Goal: Task Accomplishment & Management: Complete application form

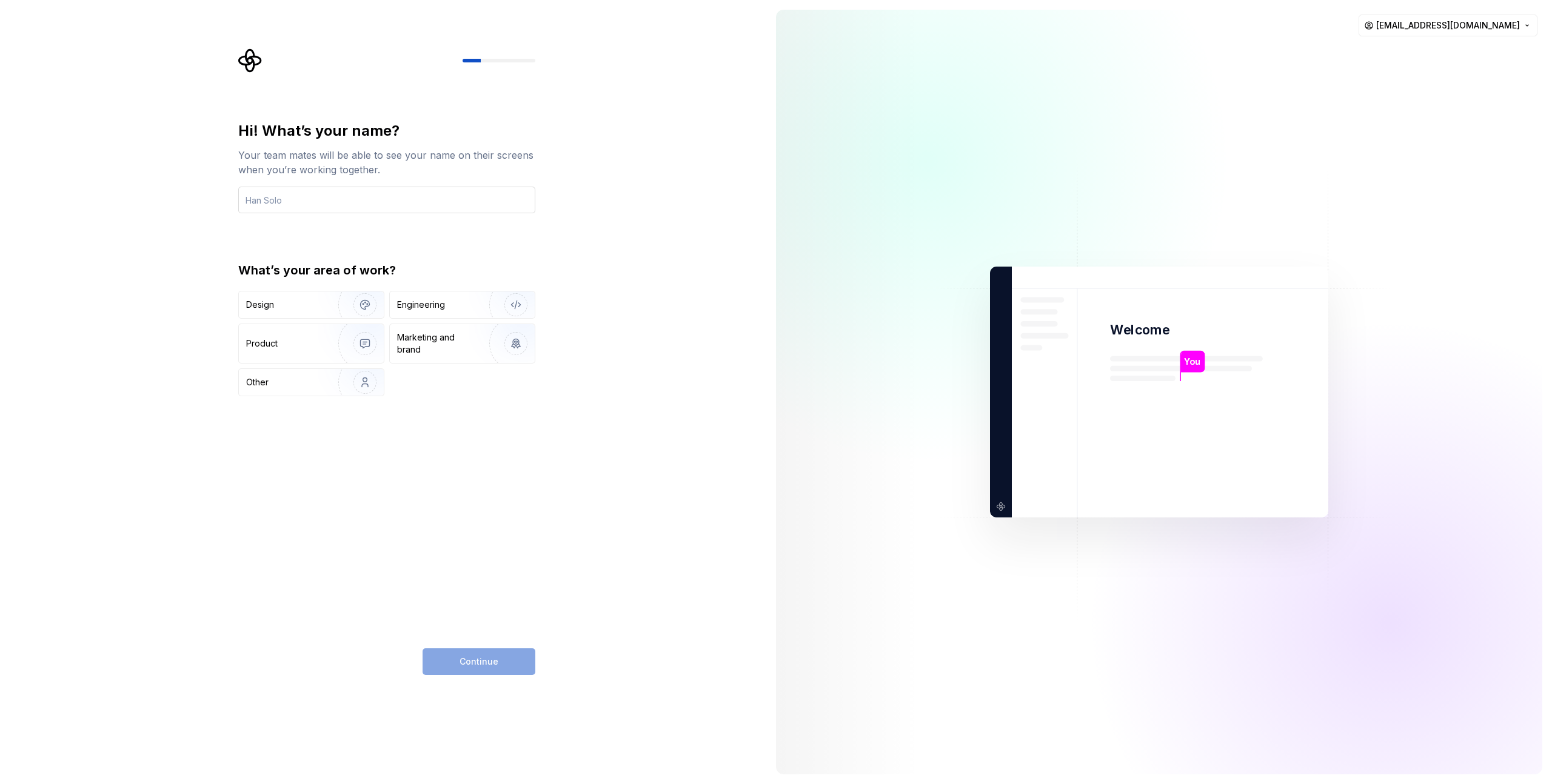
click at [295, 199] on input "text" at bounding box center [387, 200] width 297 height 27
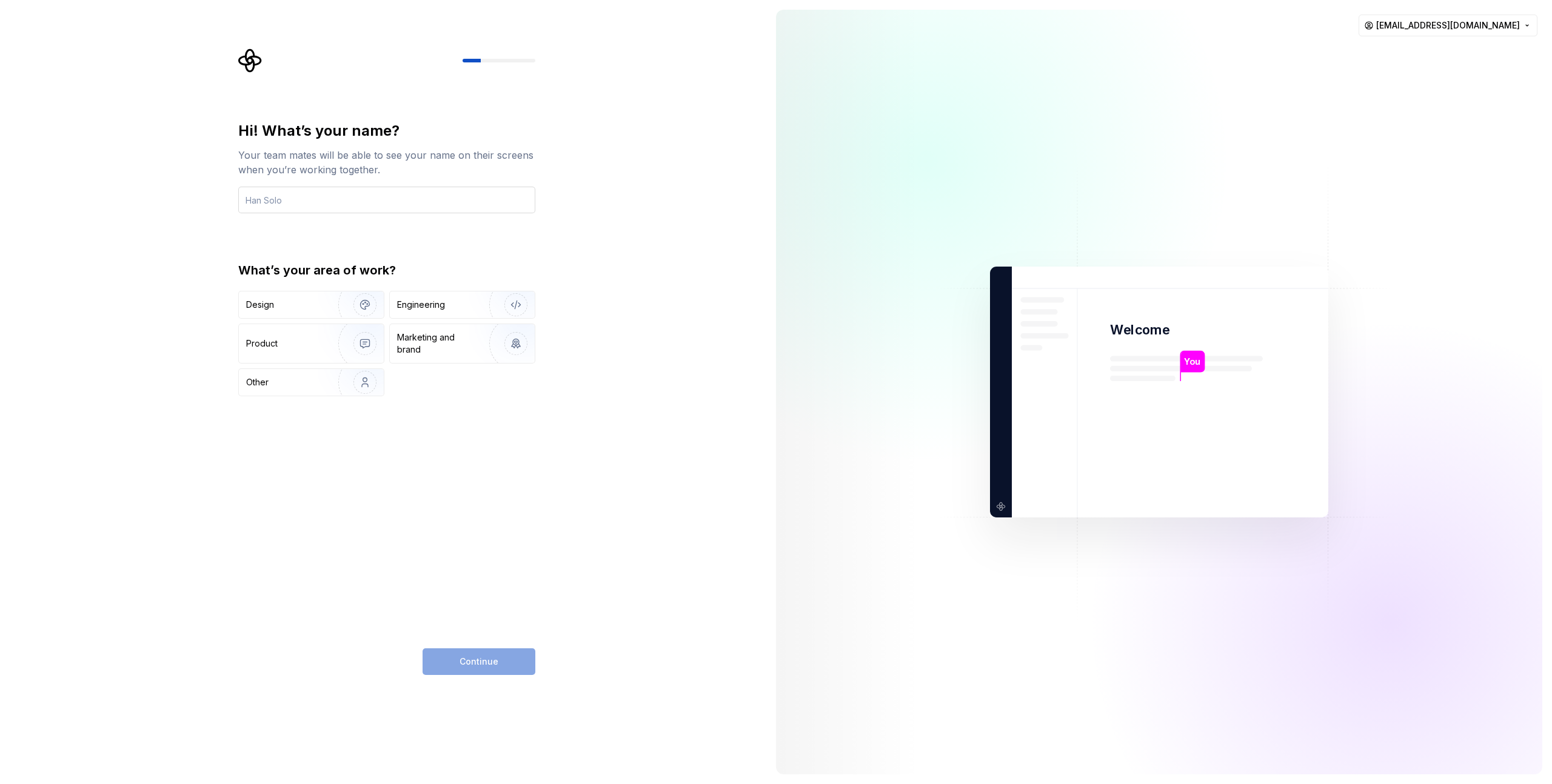
click at [295, 199] on input "text" at bounding box center [387, 200] width 297 height 27
type input "[DATE]"
click at [298, 307] on div "Design" at bounding box center [284, 304] width 76 height 12
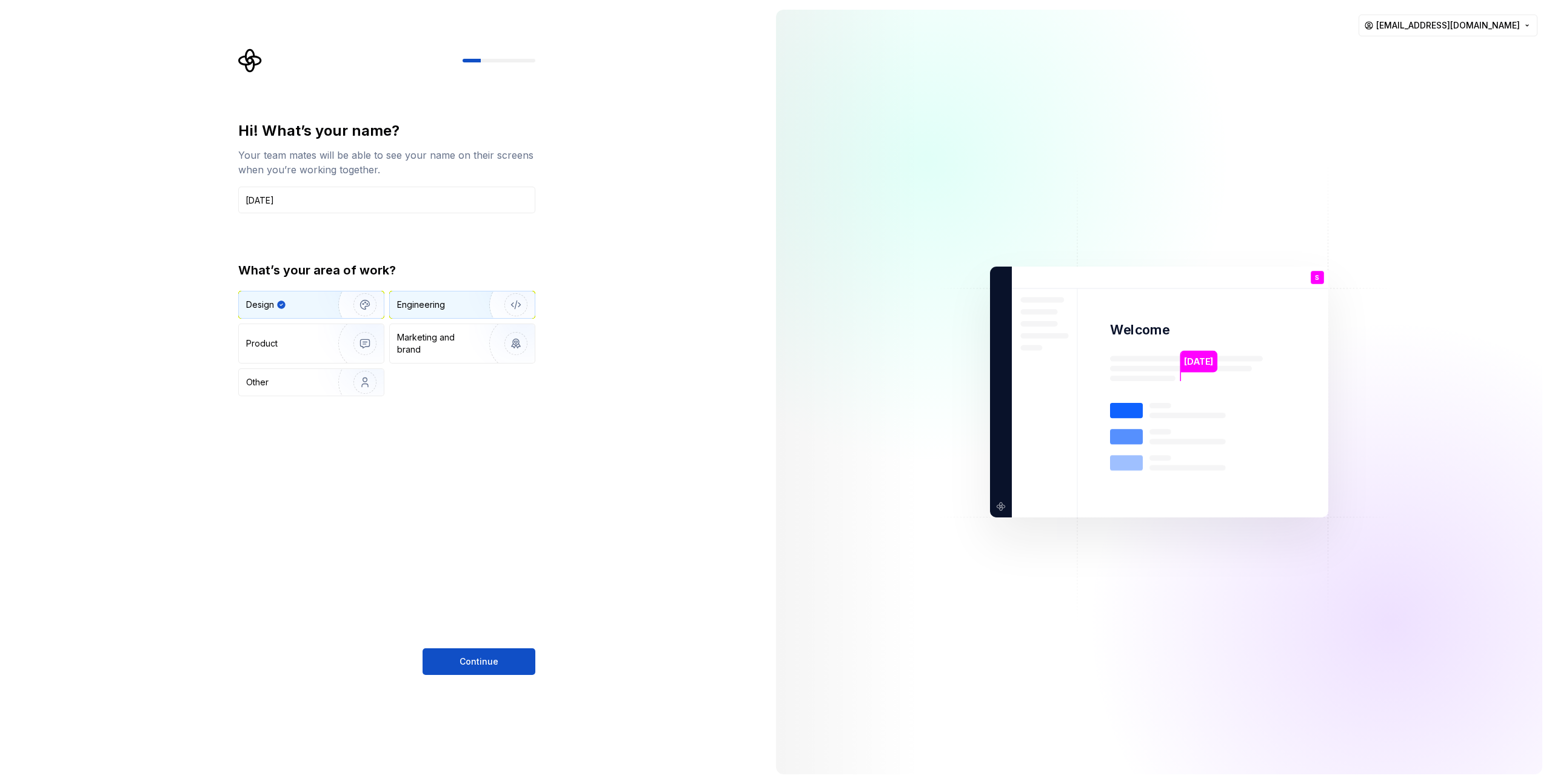
click at [437, 306] on div "Engineering" at bounding box center [421, 304] width 48 height 12
click at [304, 350] on div "Product" at bounding box center [312, 344] width 145 height 39
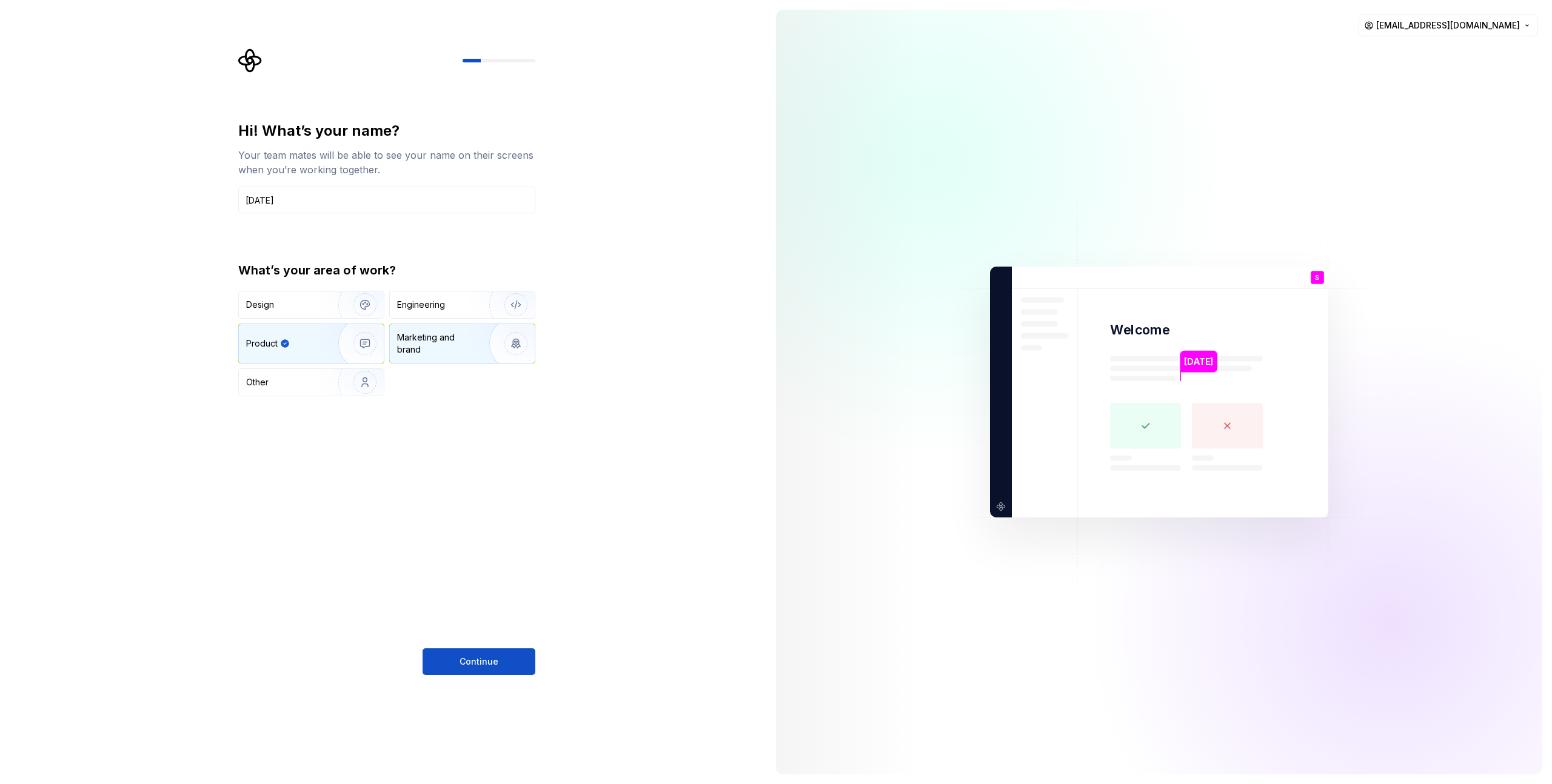
click at [436, 347] on div "Marketing and brand" at bounding box center [437, 344] width 82 height 24
click at [416, 307] on div "Engineering" at bounding box center [421, 304] width 48 height 12
click at [506, 671] on button "Continue" at bounding box center [479, 662] width 113 height 27
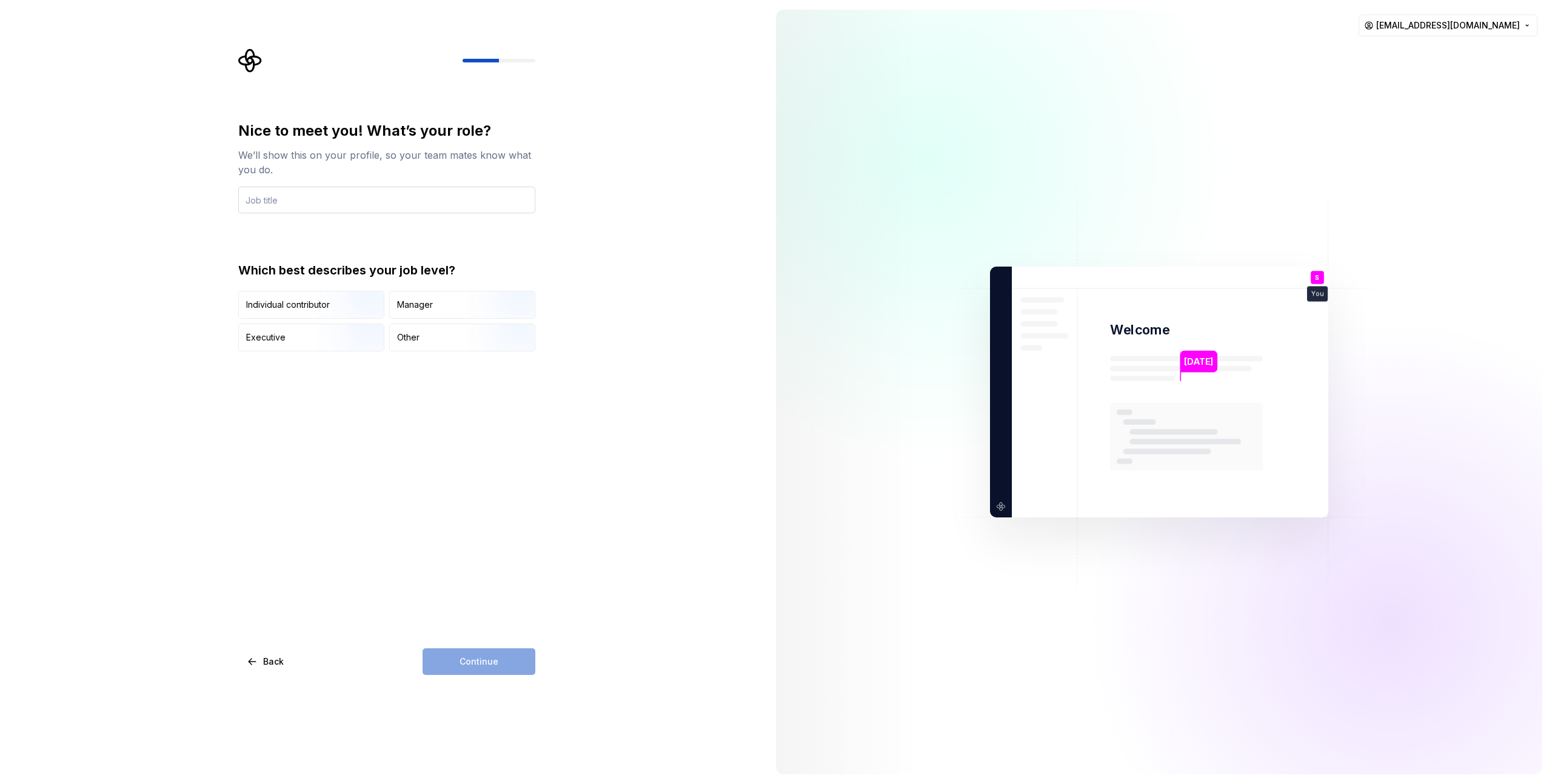
click at [319, 196] on input "text" at bounding box center [387, 200] width 297 height 27
click at [297, 206] on input "Software DEVELOPER" at bounding box center [387, 200] width 297 height 27
type input "Software Developer"
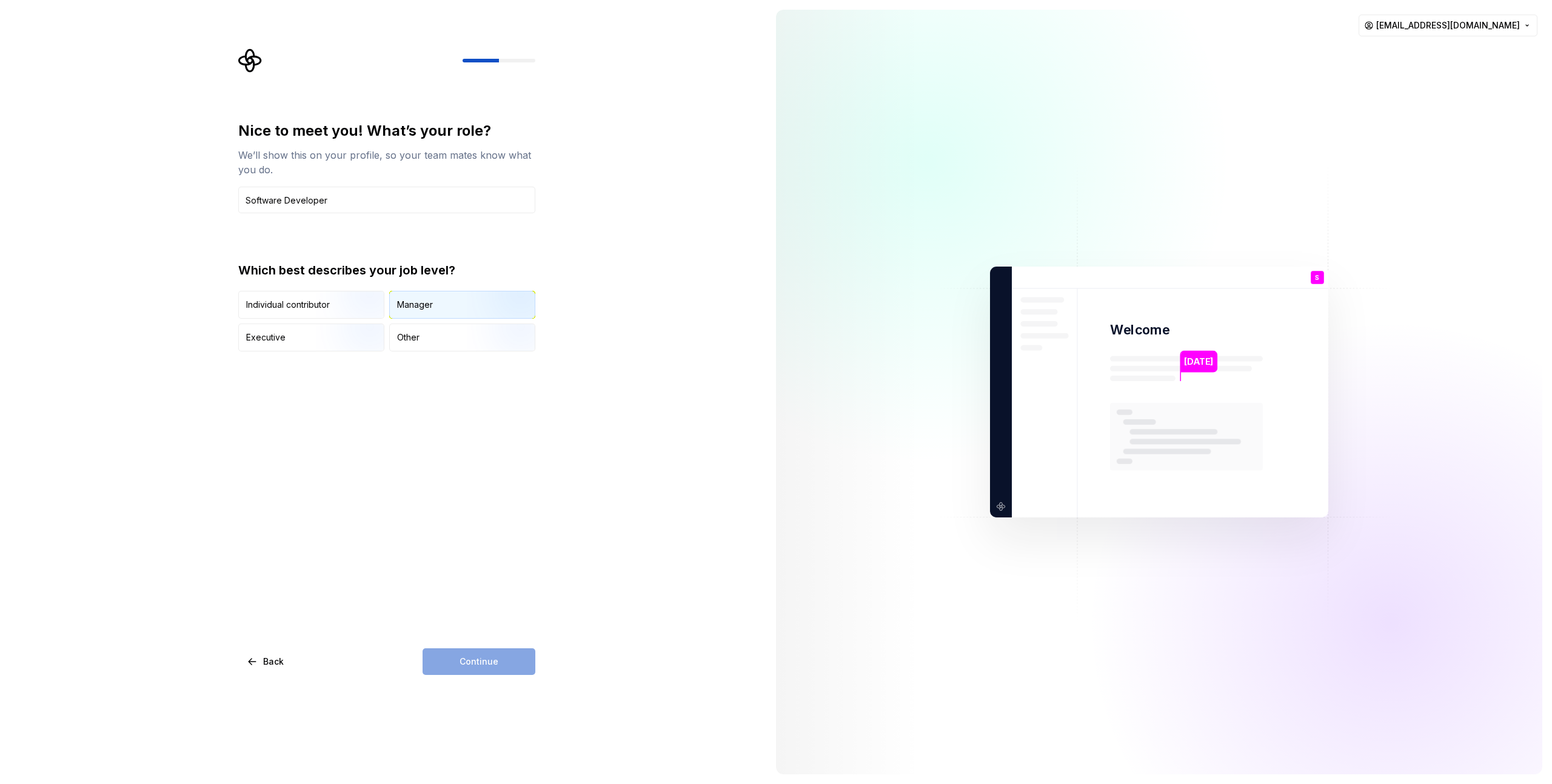
click at [432, 300] on div "Manager" at bounding box center [415, 304] width 36 height 12
click at [500, 672] on button "Continue" at bounding box center [479, 662] width 113 height 27
click at [279, 213] on div "Which company are you working for? We’ll use your company name as your Supernov…" at bounding box center [387, 238] width 297 height 232
click at [281, 202] on input "text" at bounding box center [387, 200] width 297 height 27
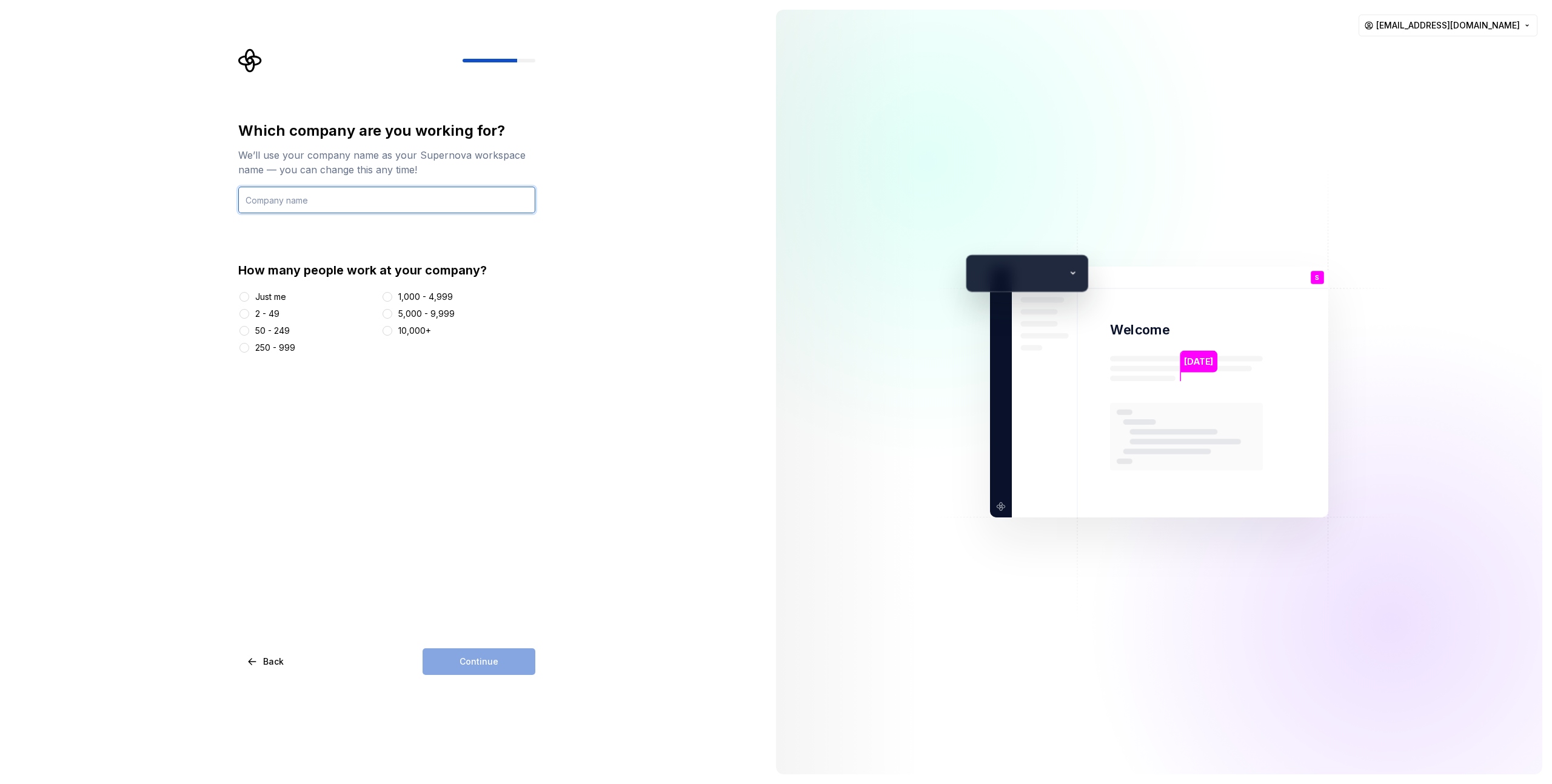
click at [281, 202] on input "text" at bounding box center [387, 200] width 297 height 27
type input "456LABS"
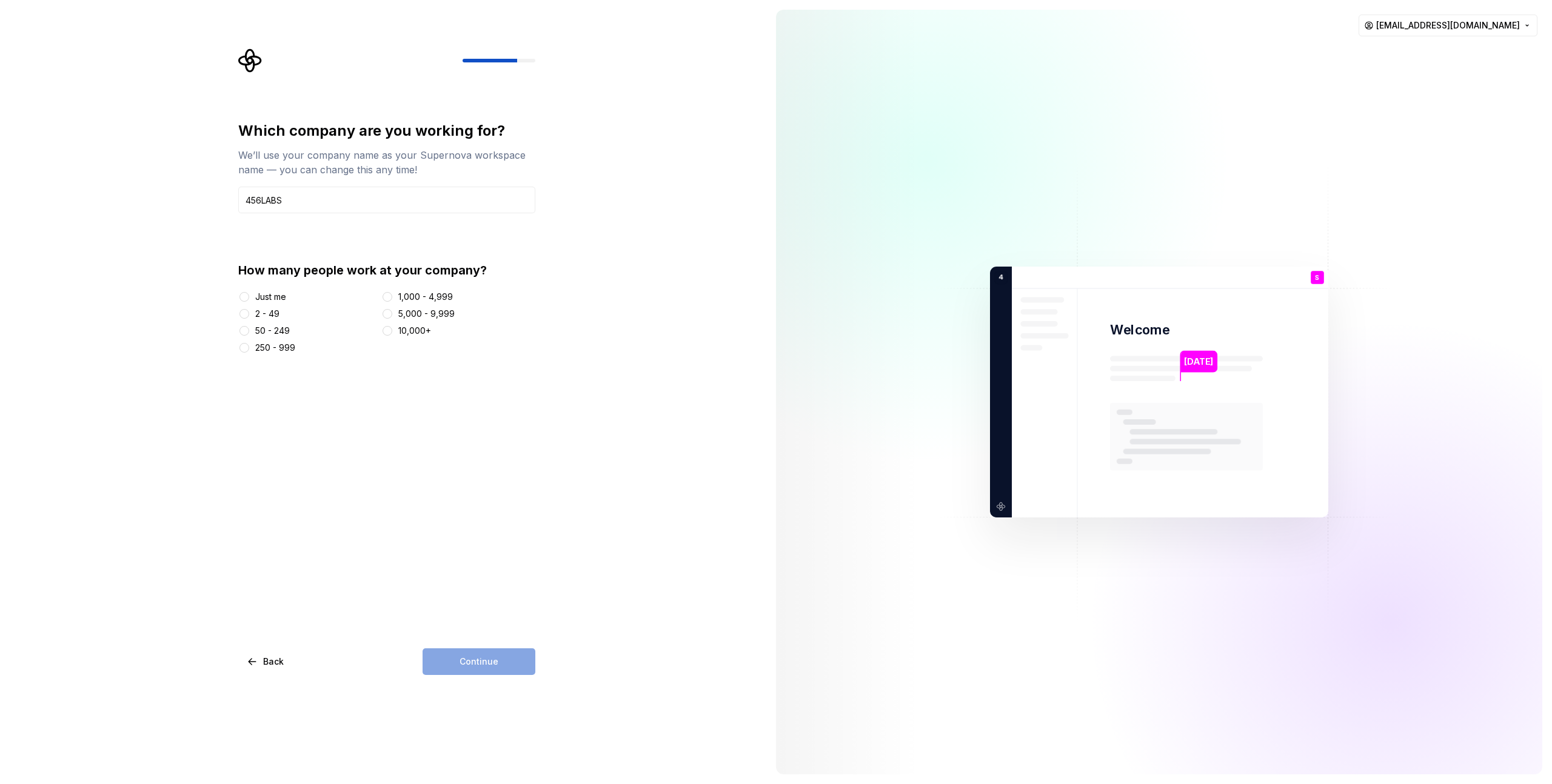
click at [262, 302] on div "Just me" at bounding box center [270, 297] width 31 height 12
click at [249, 302] on button "Just me" at bounding box center [244, 297] width 10 height 10
click at [268, 310] on div "2 - 49" at bounding box center [267, 313] width 24 height 12
click at [249, 310] on button "2 - 49" at bounding box center [244, 313] width 10 height 10
click at [462, 665] on span "Continue" at bounding box center [479, 661] width 39 height 12
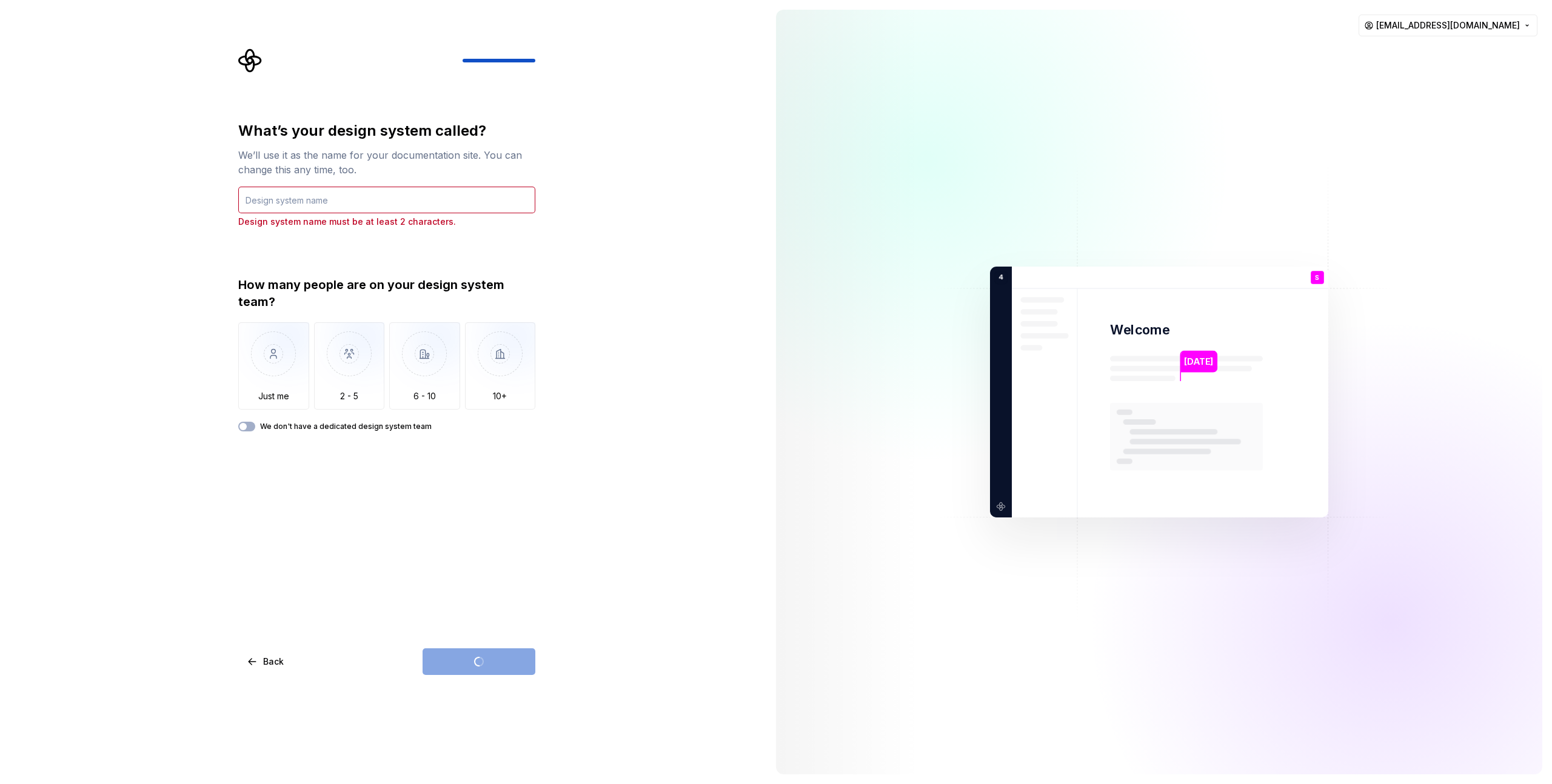
click at [296, 214] on div "Design system name must be at least 2 characters." at bounding box center [387, 207] width 297 height 41
click at [305, 207] on input "text" at bounding box center [387, 200] width 297 height 27
click at [305, 207] on input "text" at bounding box center [387, 200] width 297 height 27
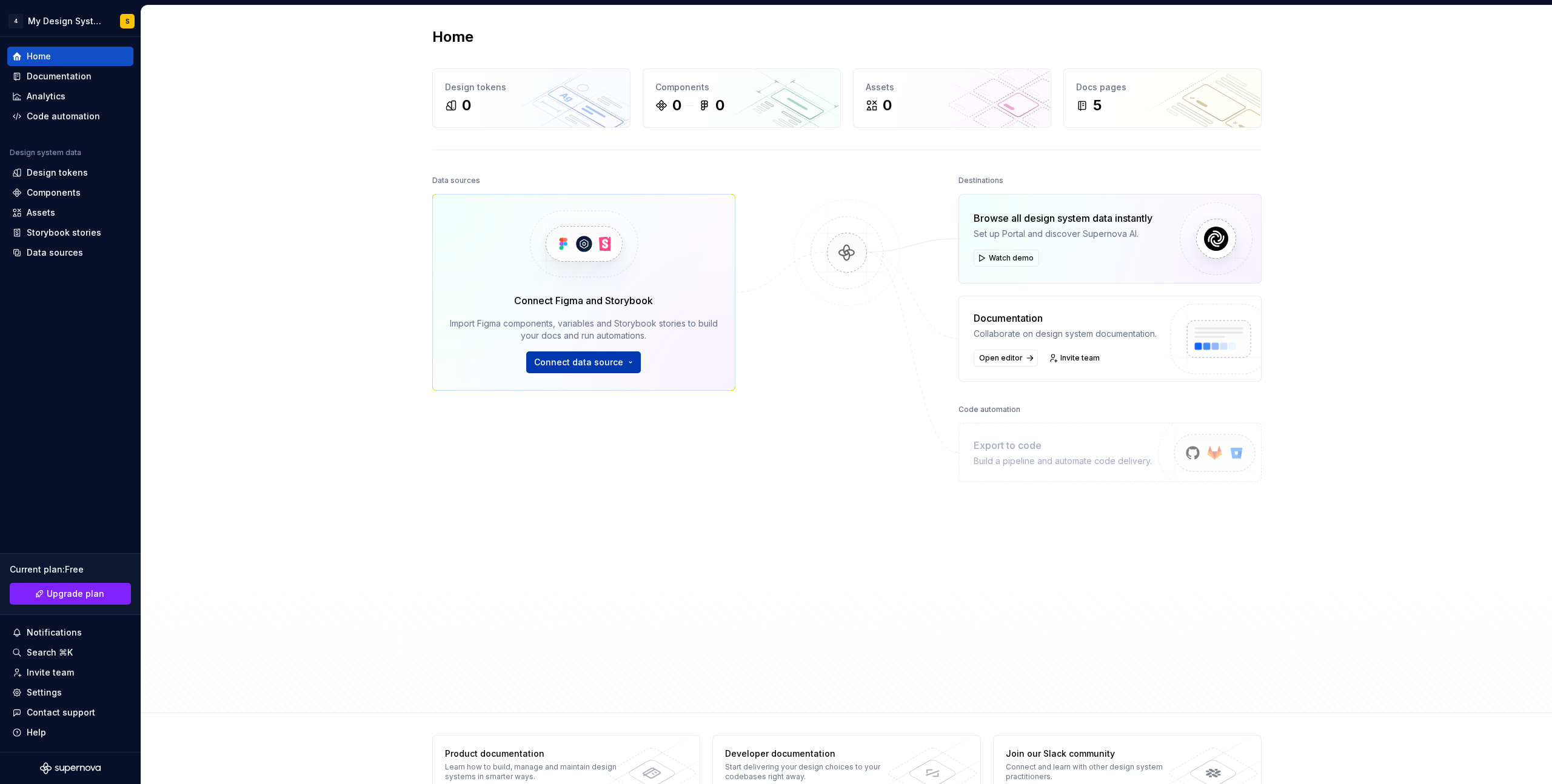
click at [597, 364] on span "Connect data source" at bounding box center [578, 362] width 89 height 12
click at [574, 397] on p "Import styles, components and icons." at bounding box center [619, 401] width 135 height 10
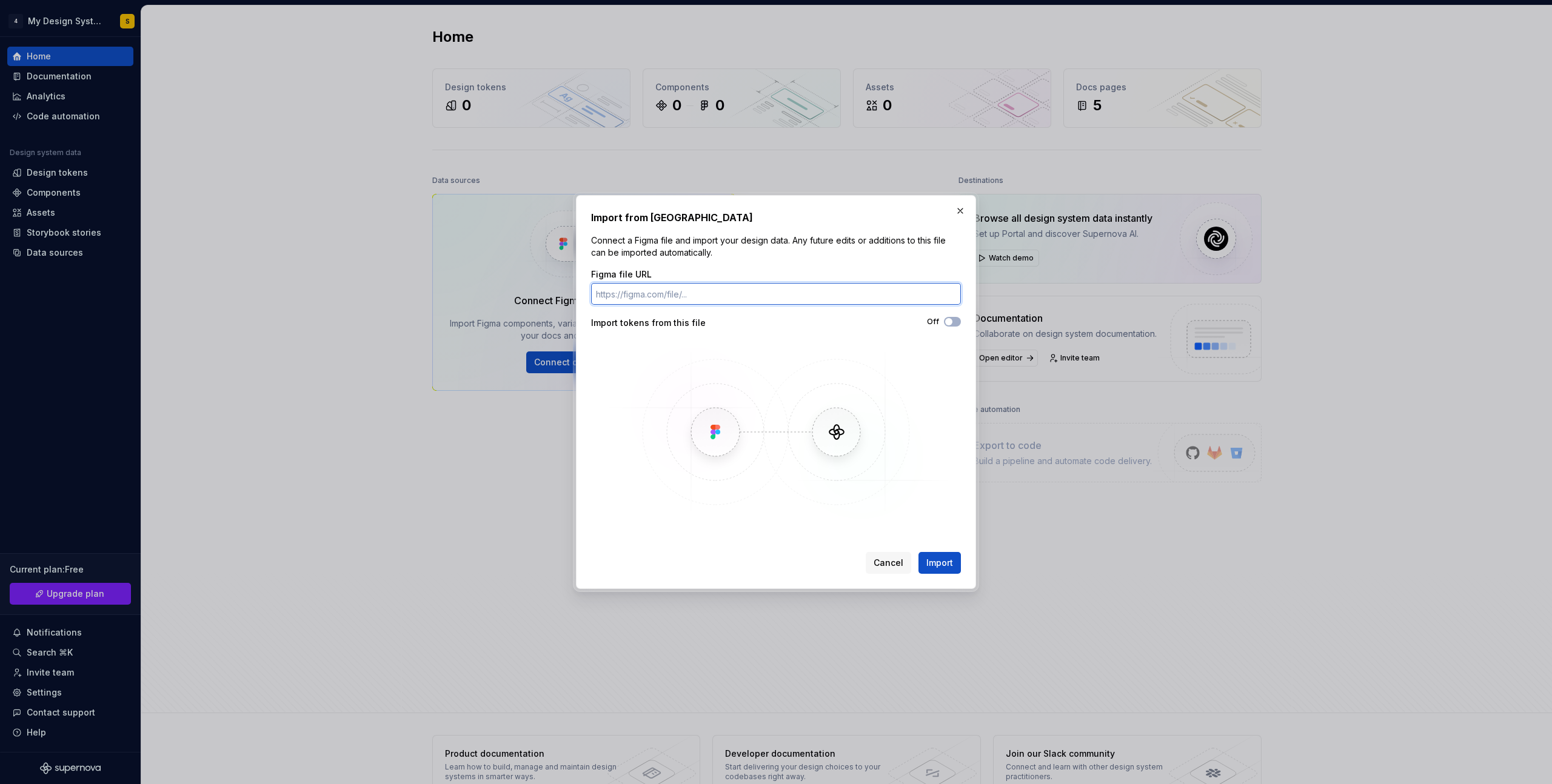
paste input "[URL][DOMAIN_NAME]"
type input "[URL][DOMAIN_NAME]"
click at [943, 574] on div "Import from Figma Connect a Figma file and import your design data. Any future …" at bounding box center [775, 392] width 400 height 394
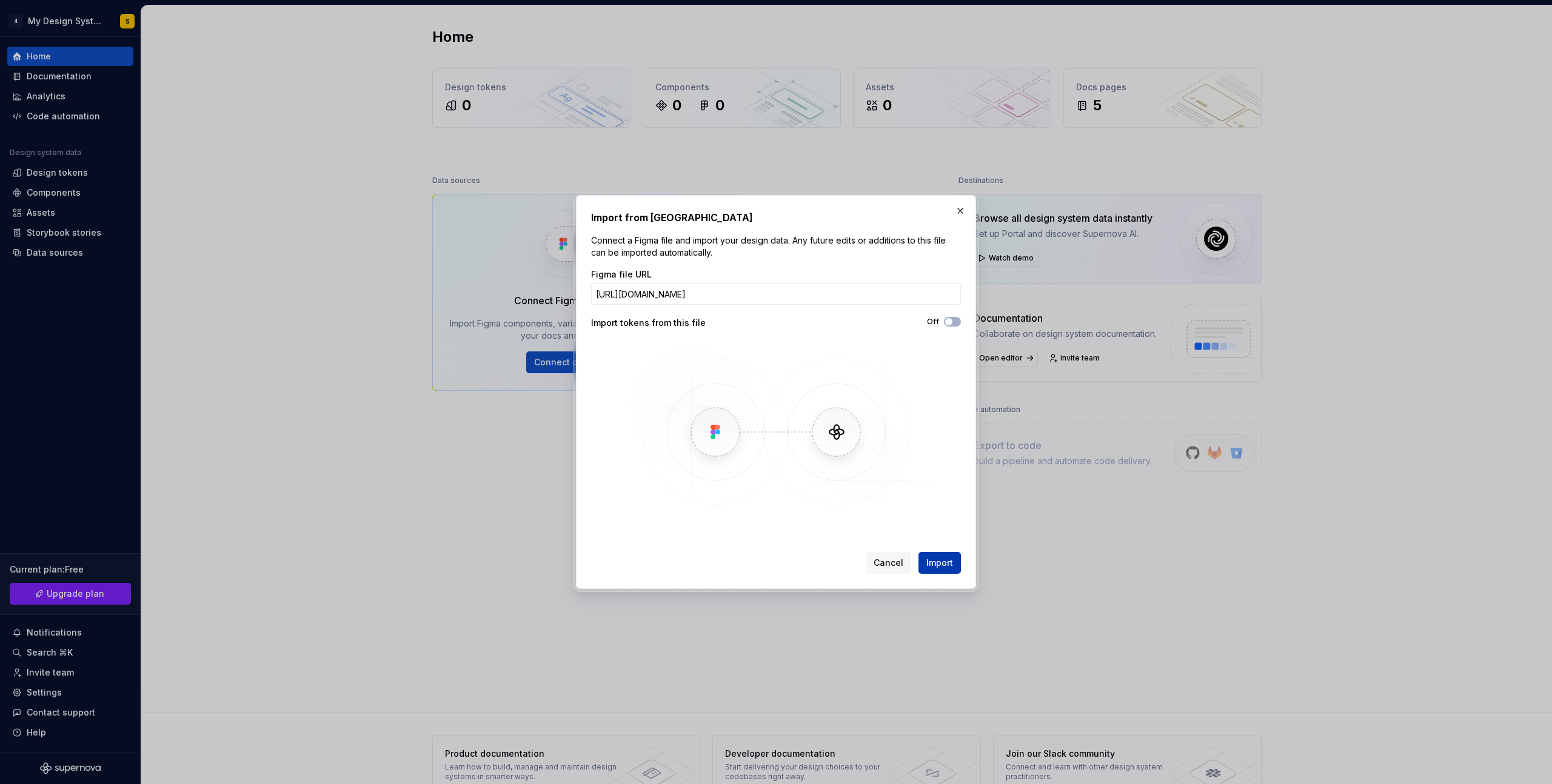
click at [946, 565] on span "Import" at bounding box center [940, 562] width 27 height 12
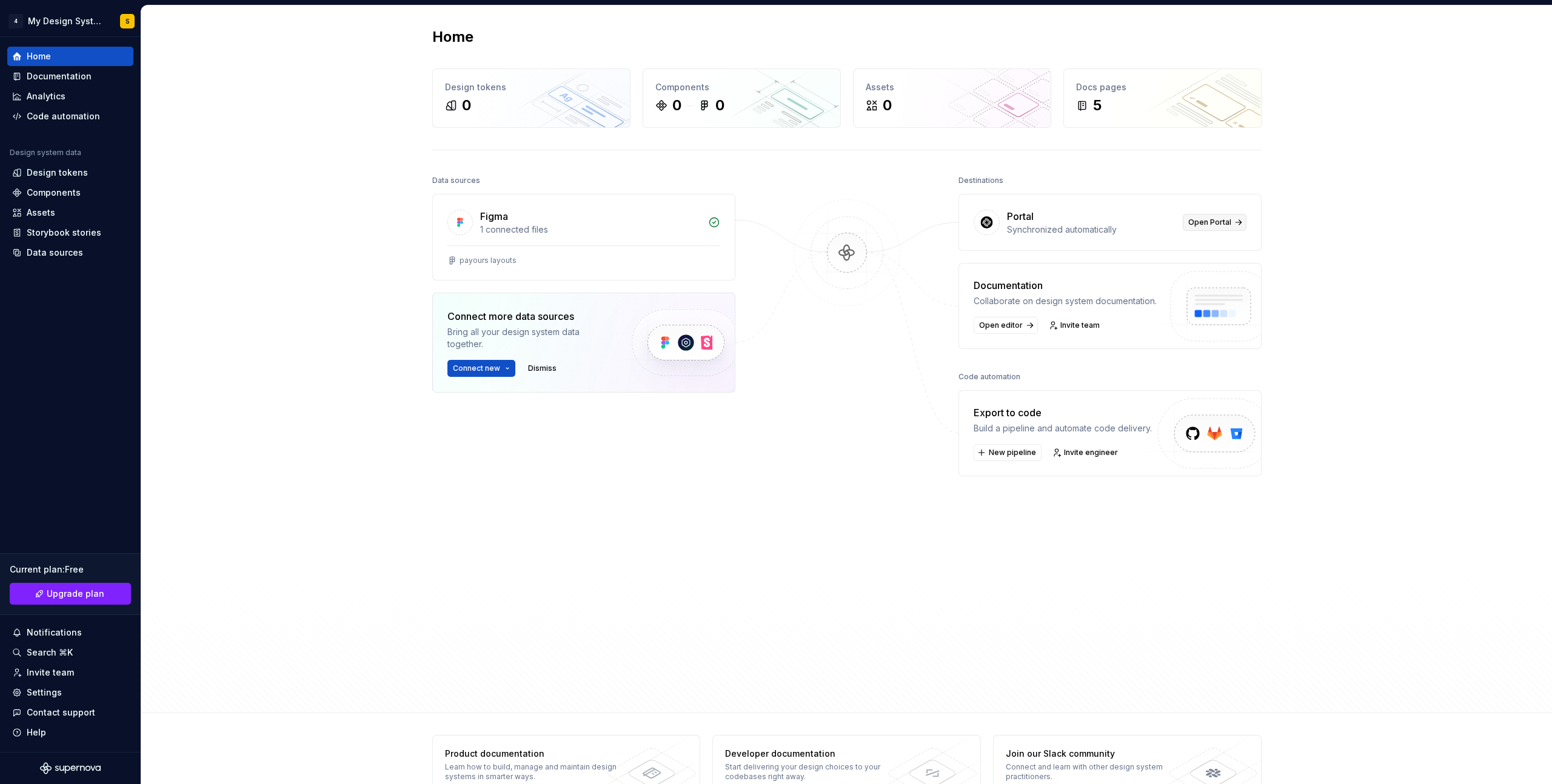
click at [1217, 227] on link "Open Portal" at bounding box center [1214, 222] width 64 height 17
click at [995, 331] on link "Open editor" at bounding box center [1006, 326] width 64 height 17
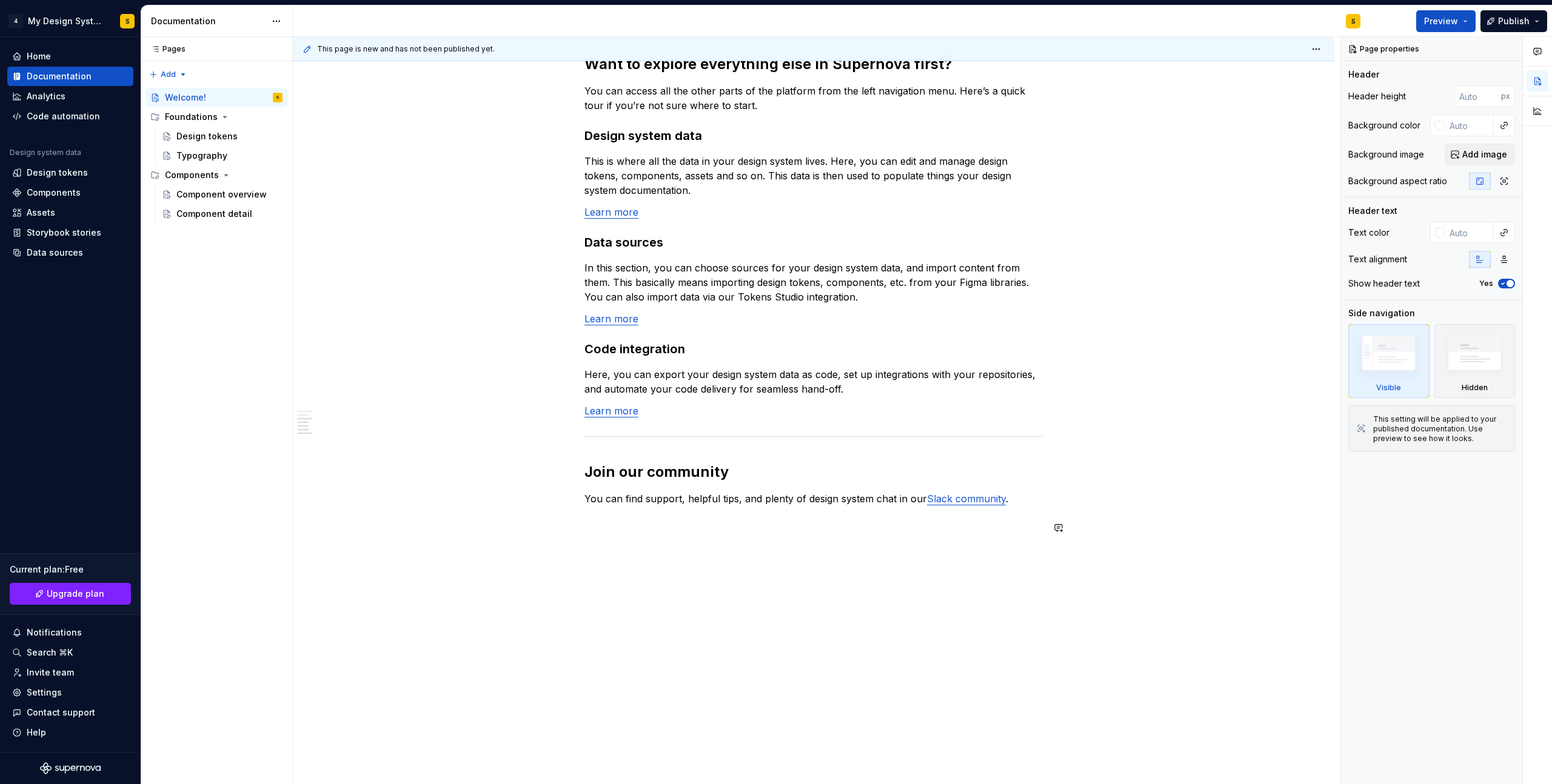
scroll to position [812, 0]
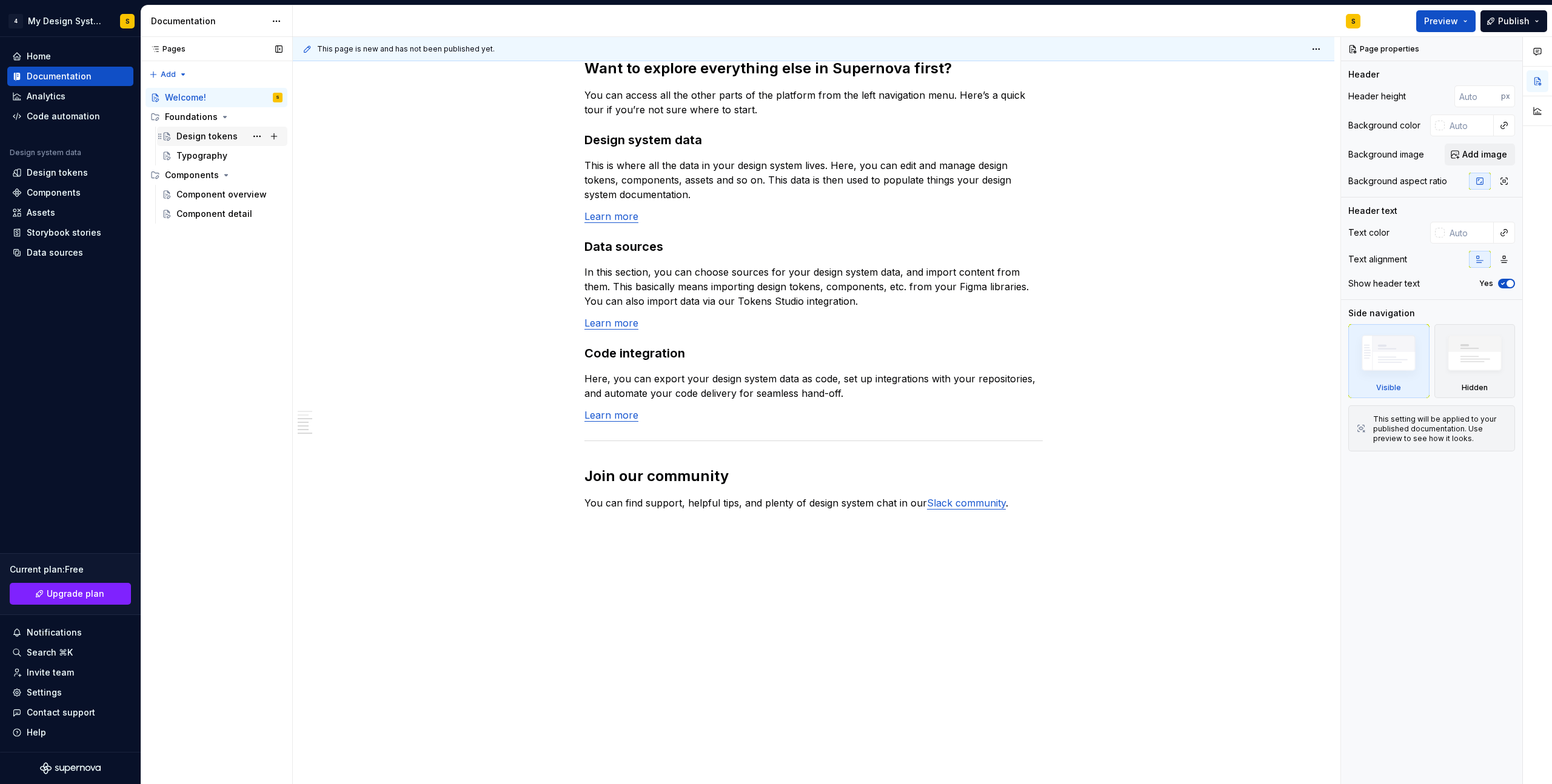
click at [197, 144] on div "Design tokens" at bounding box center [229, 136] width 106 height 17
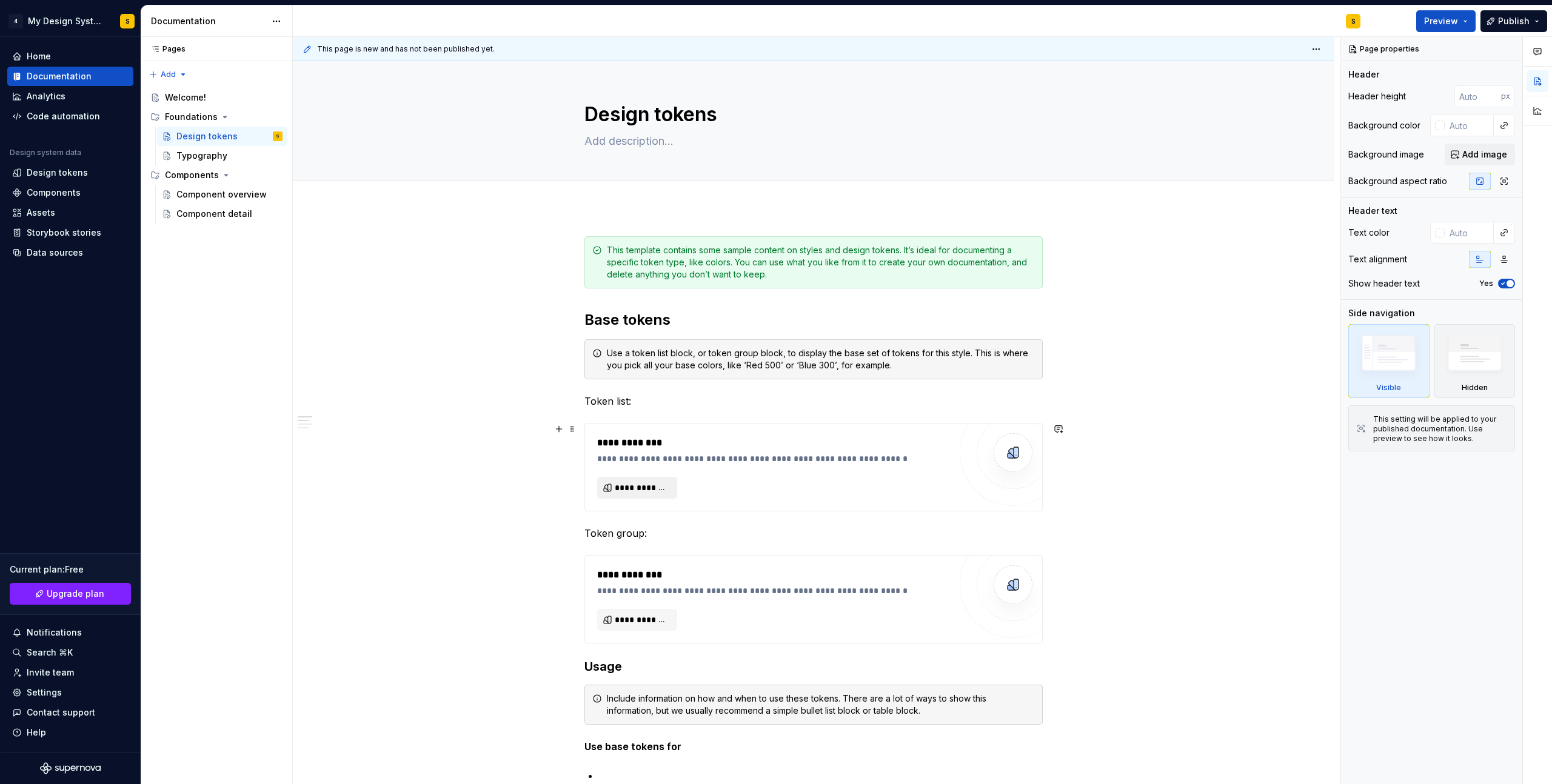
type textarea "*"
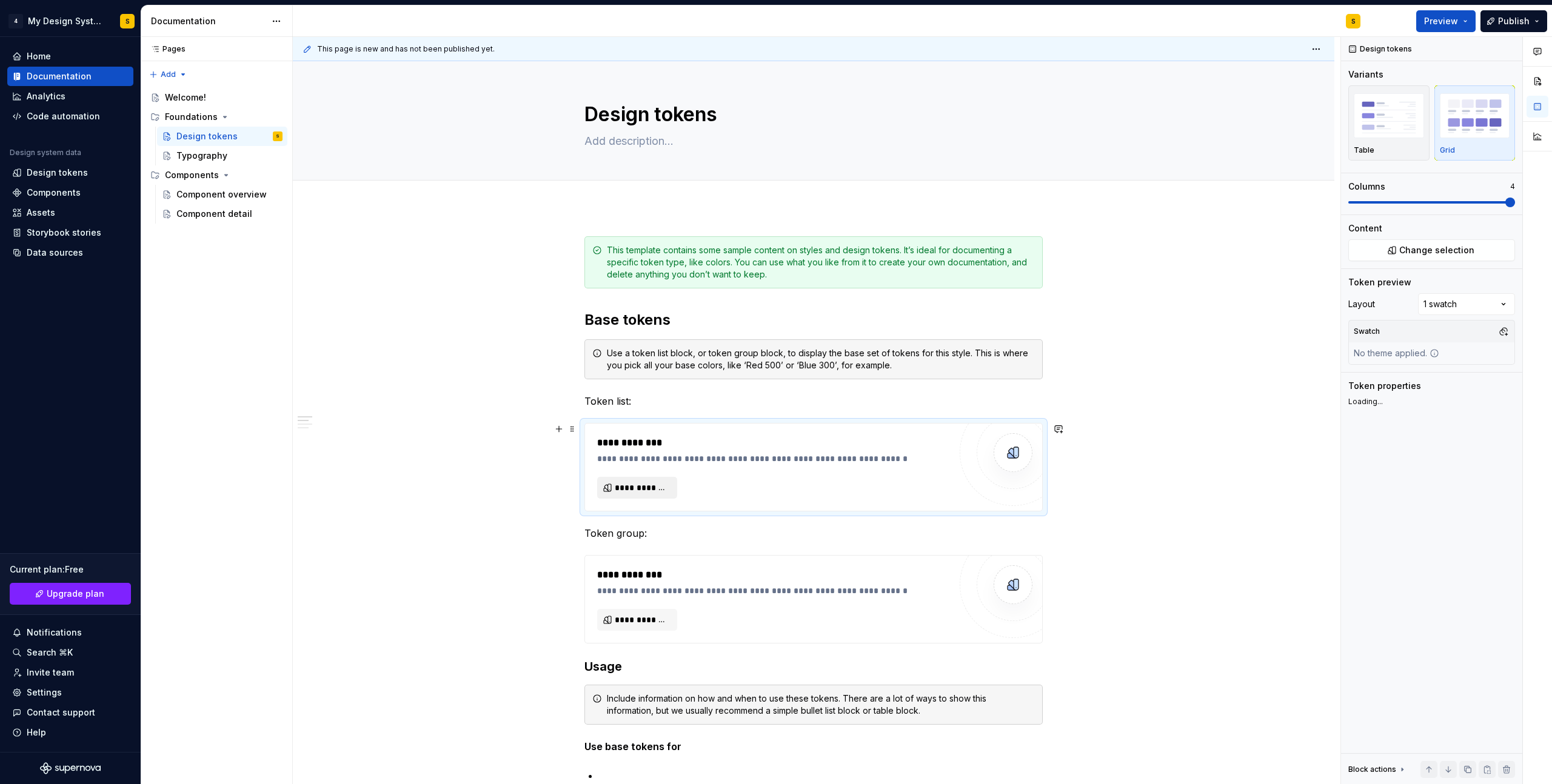
click at [653, 483] on span "**********" at bounding box center [642, 487] width 55 height 12
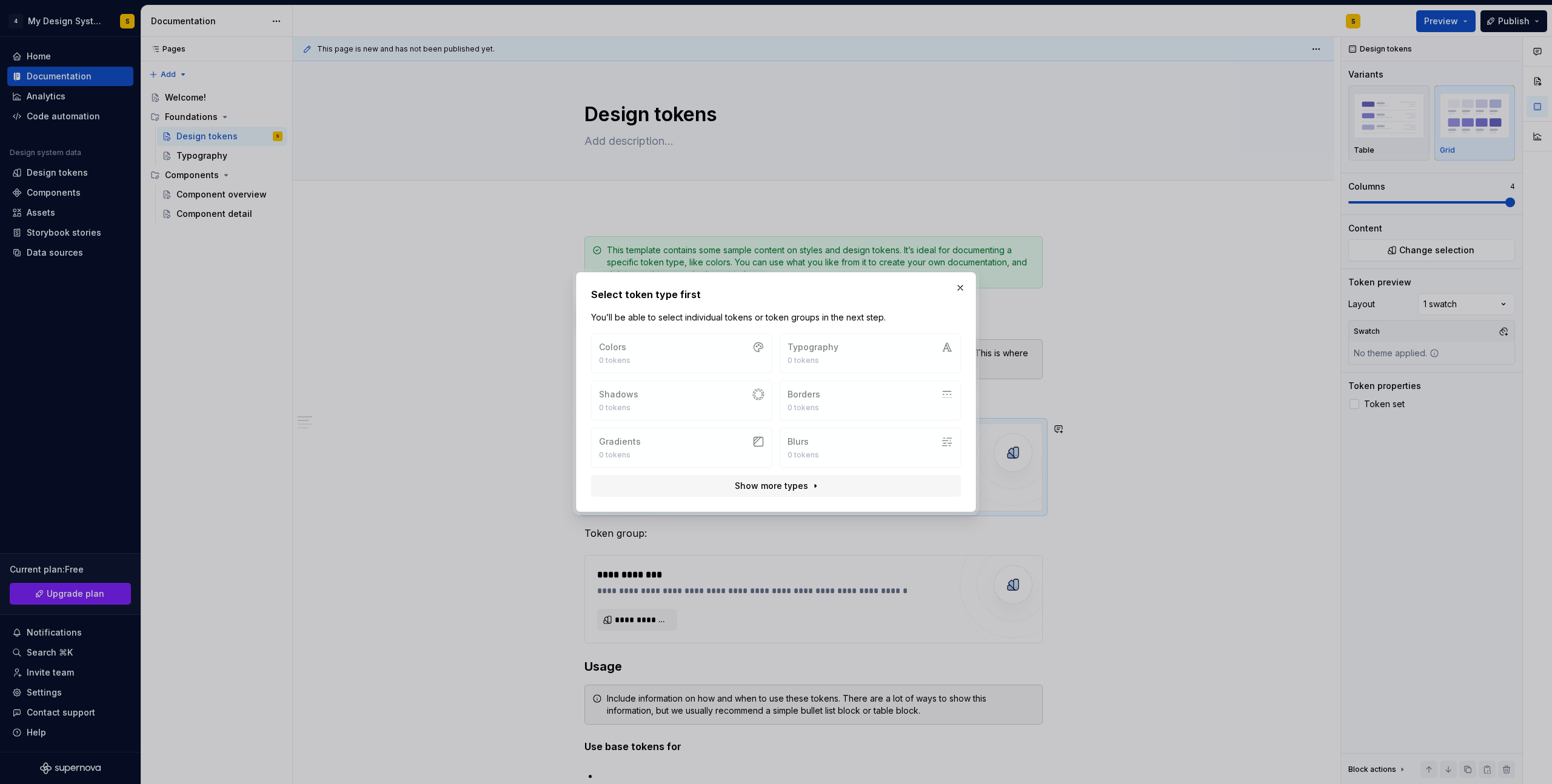
click at [800, 355] on div "Colors 0 tokens Typography 0 tokens Shadows 0 tokens Borders 0 tokens Gradients…" at bounding box center [776, 400] width 370 height 134
click at [967, 281] on button "button" at bounding box center [960, 288] width 17 height 17
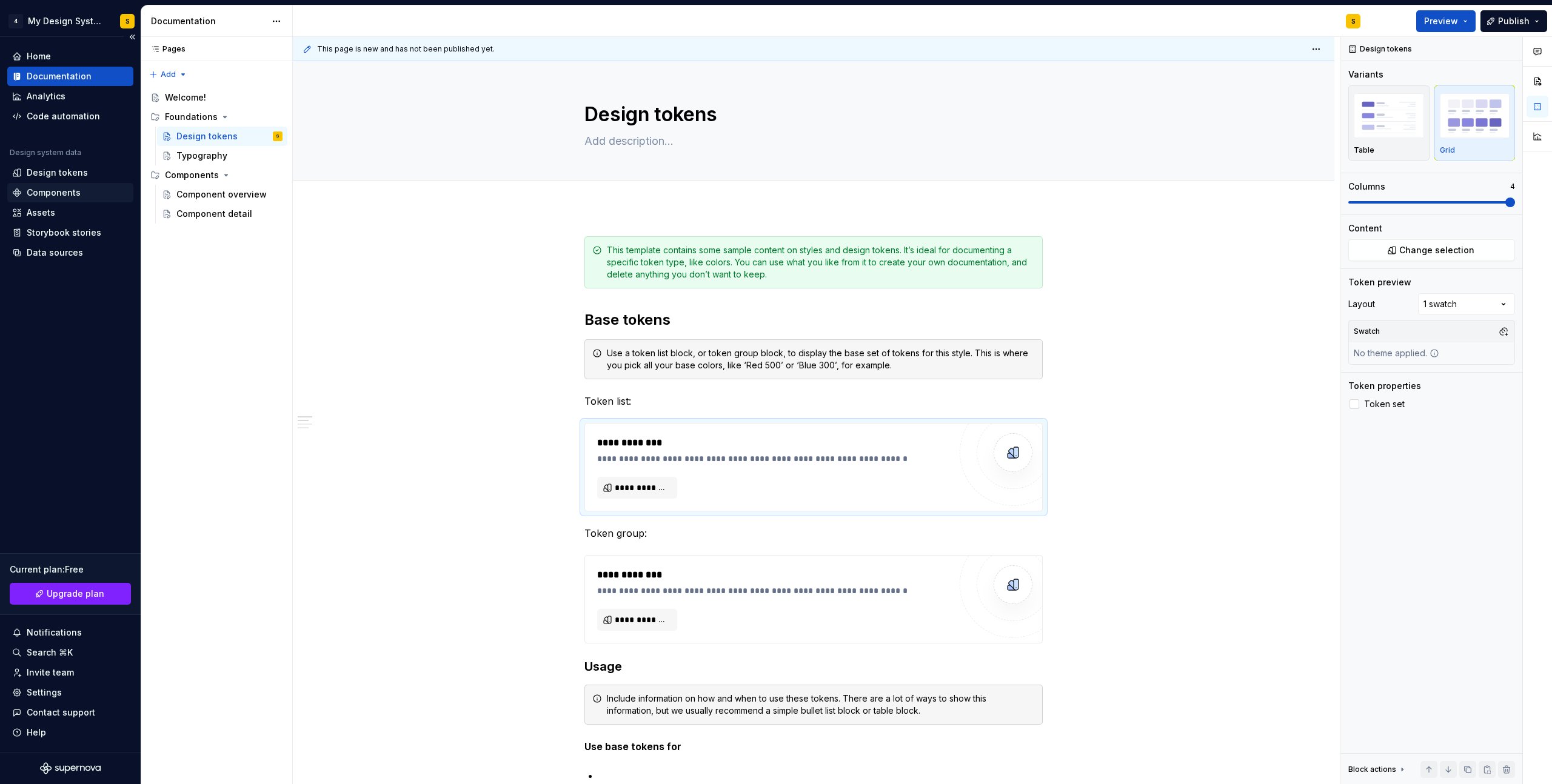
click at [47, 195] on div "Components" at bounding box center [54, 193] width 54 height 12
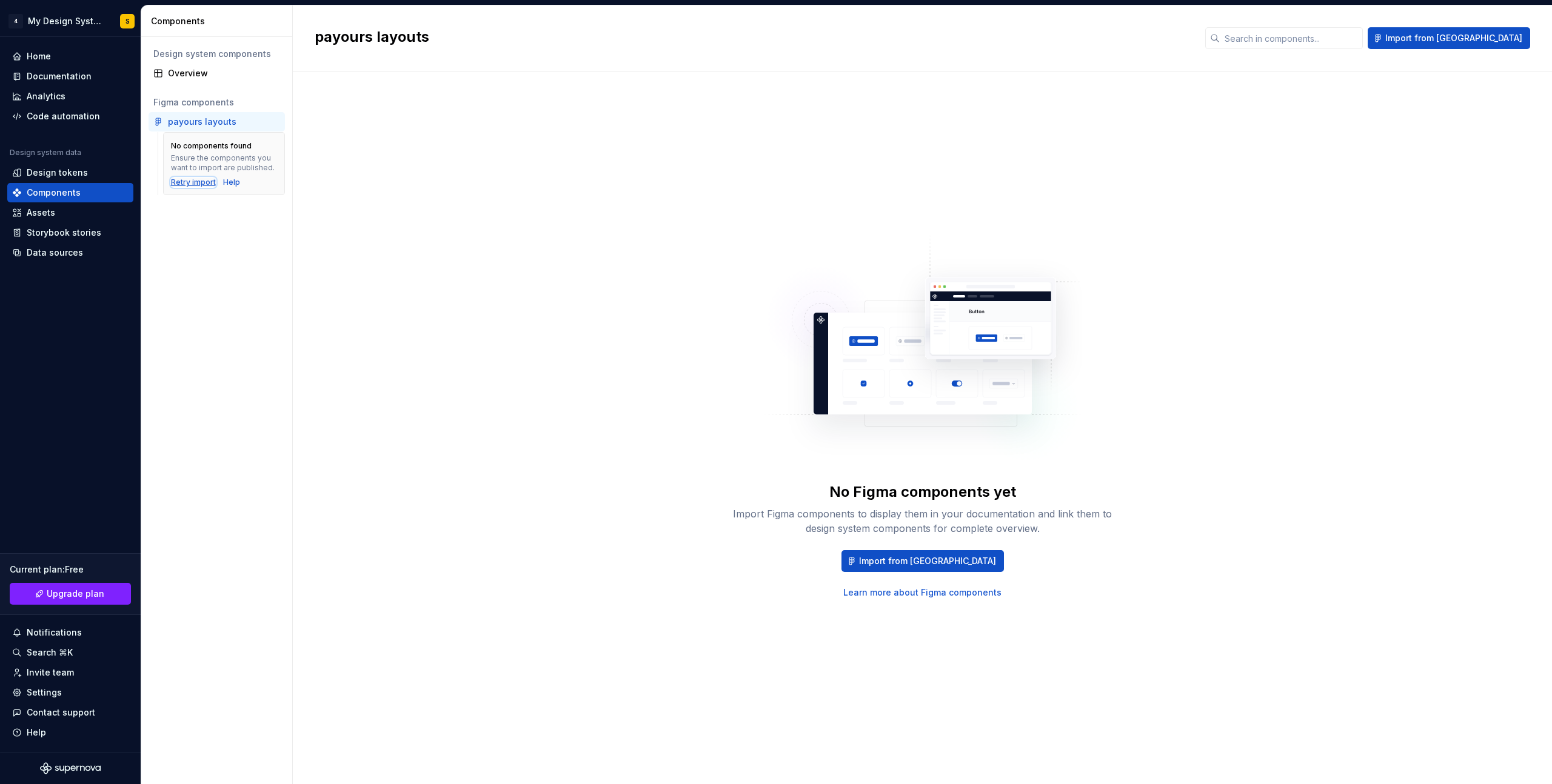
click at [206, 181] on div "Retry import" at bounding box center [193, 182] width 45 height 10
